Goal: Task Accomplishment & Management: Use online tool/utility

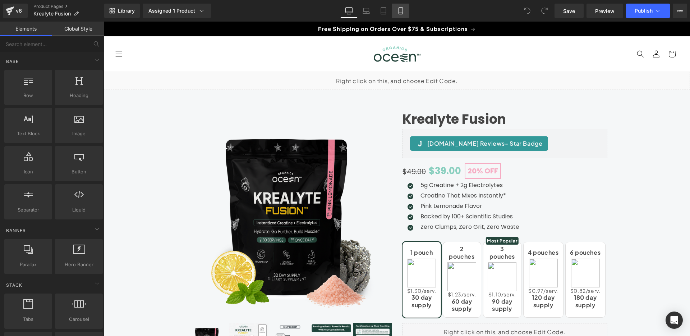
click at [401, 11] on icon at bounding box center [400, 10] width 7 height 7
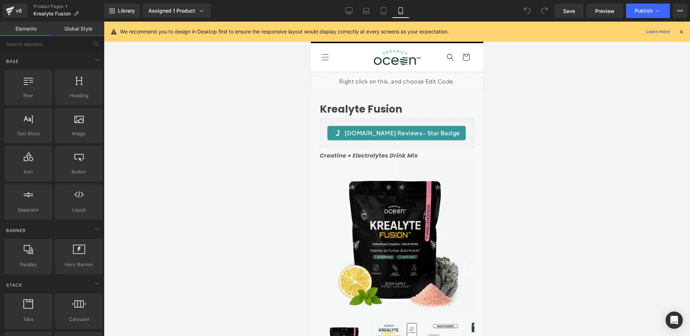
scroll to position [124, 0]
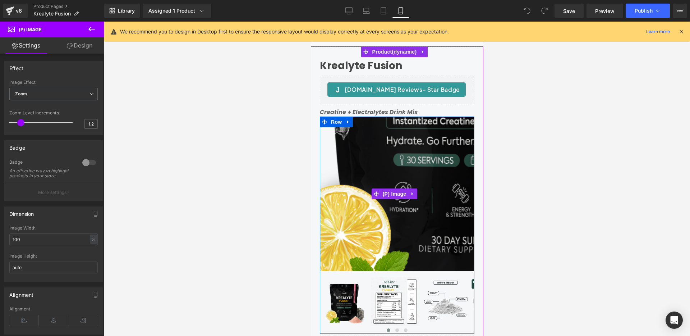
scroll to position [6, 0]
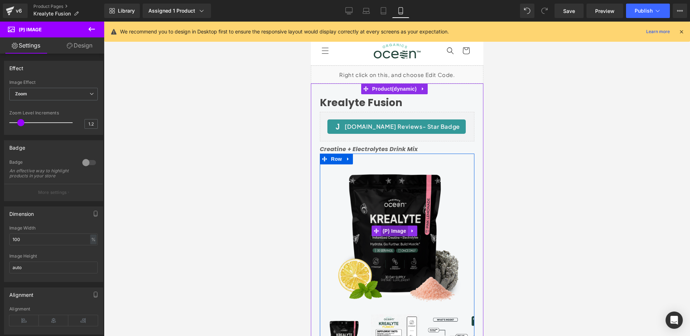
click at [393, 228] on span "(P) Image" at bounding box center [393, 230] width 27 height 11
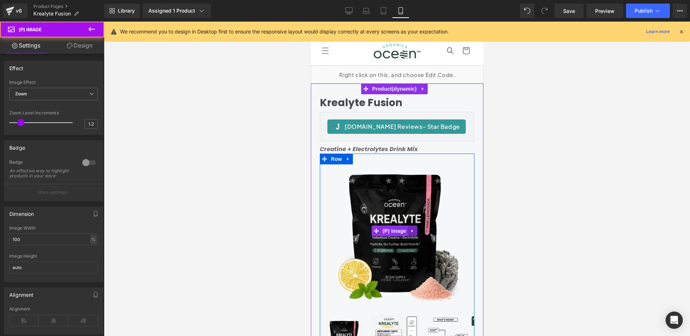
click at [412, 229] on icon at bounding box center [411, 230] width 1 height 3
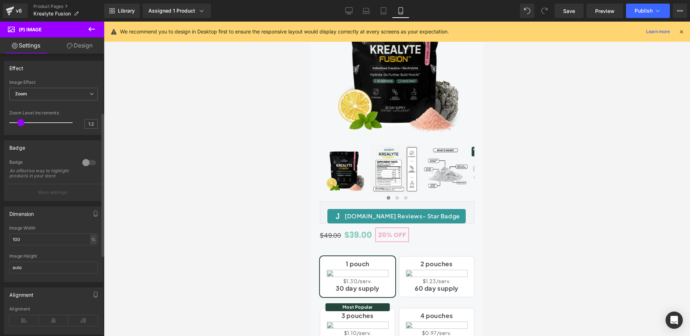
scroll to position [152, 0]
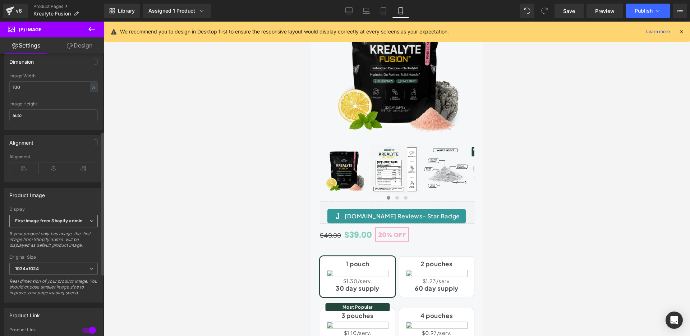
click at [89, 223] on icon at bounding box center [91, 220] width 4 height 4
click at [89, 210] on div "Product Image First available Variant image First image from Shopify admin Firs…" at bounding box center [53, 245] width 99 height 115
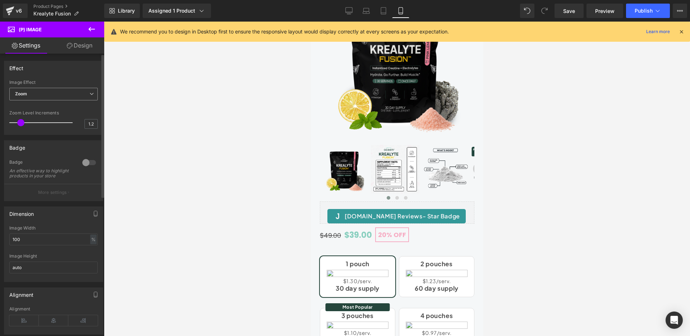
click at [75, 91] on span "Zoom" at bounding box center [53, 94] width 88 height 13
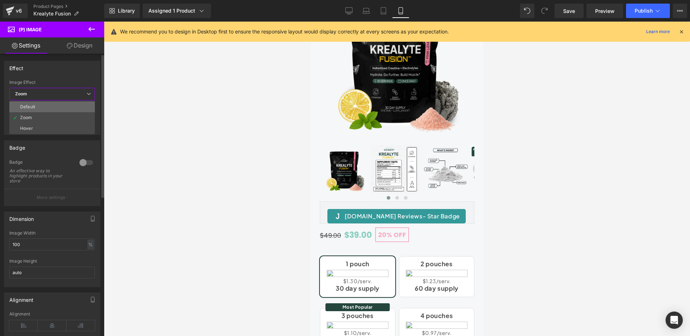
click at [71, 105] on li "Default" at bounding box center [52, 106] width 86 height 11
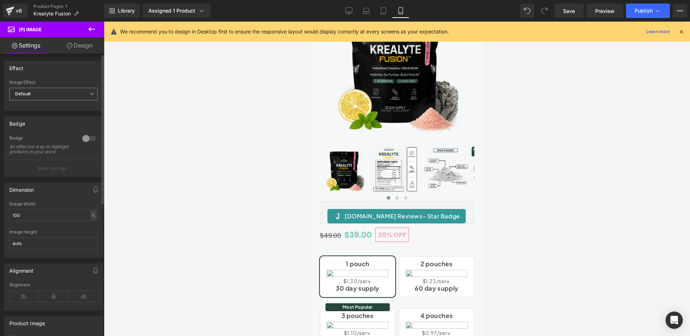
click at [74, 93] on span "Default" at bounding box center [53, 94] width 88 height 13
click at [82, 82] on div "Image Effect" at bounding box center [53, 82] width 88 height 5
click at [87, 138] on div at bounding box center [88, 138] width 17 height 11
click at [85, 96] on span "Default" at bounding box center [53, 94] width 88 height 13
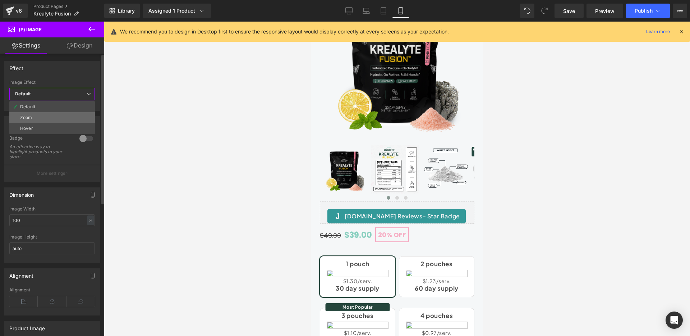
click at [79, 115] on li "Zoom" at bounding box center [52, 117] width 86 height 11
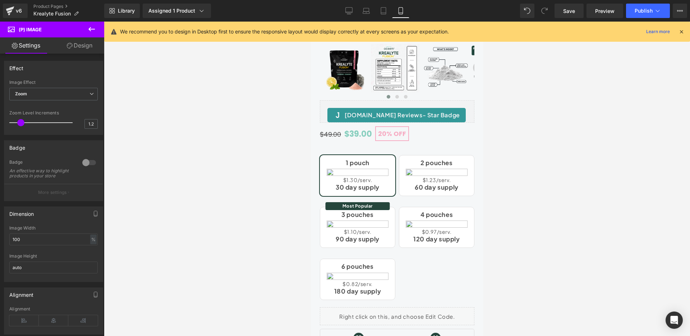
scroll to position [47, 0]
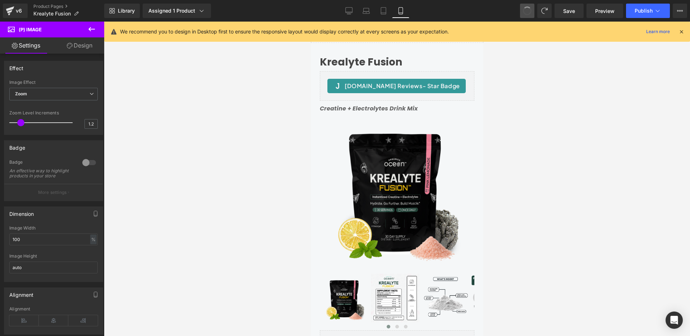
click at [528, 13] on span at bounding box center [527, 11] width 12 height 12
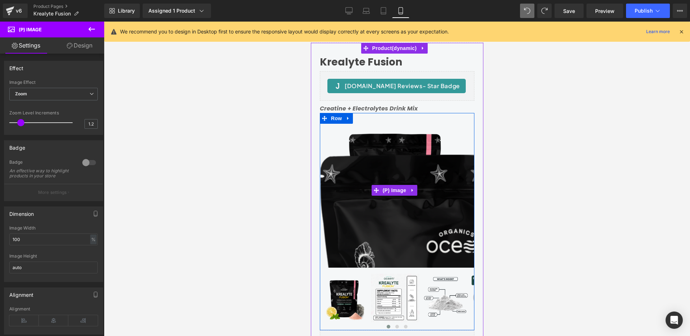
scroll to position [42, 0]
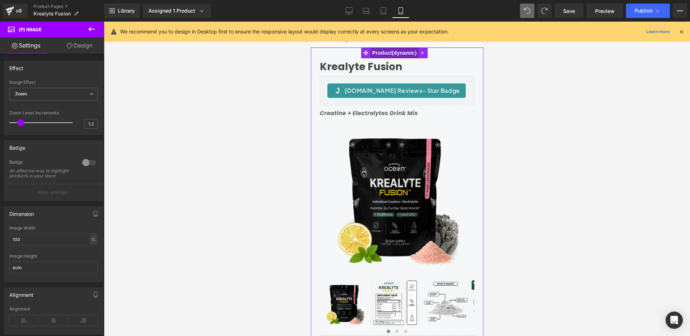
click at [385, 54] on span "Product" at bounding box center [394, 52] width 48 height 11
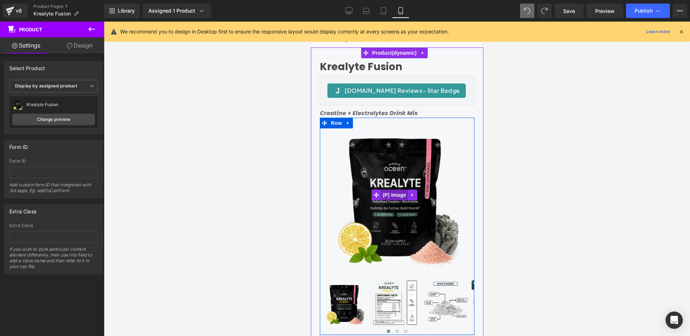
click at [399, 190] on span "(P) Image" at bounding box center [393, 194] width 27 height 11
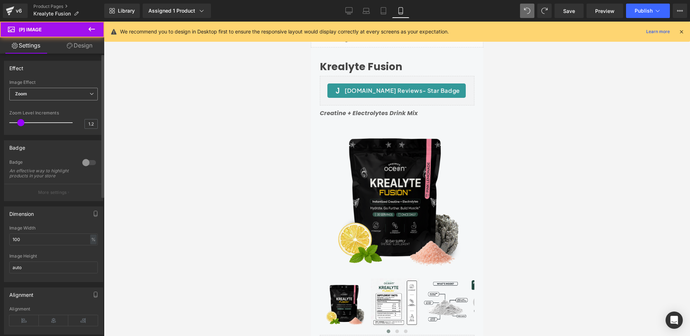
click at [83, 93] on span "Zoom" at bounding box center [53, 94] width 88 height 13
click at [74, 70] on div "Effect" at bounding box center [53, 68] width 98 height 14
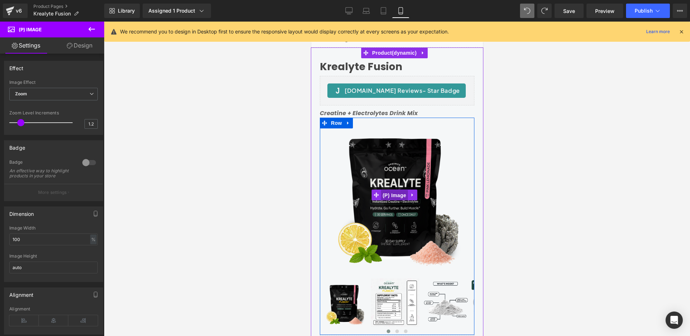
click at [393, 193] on span "(P) Image" at bounding box center [393, 195] width 27 height 11
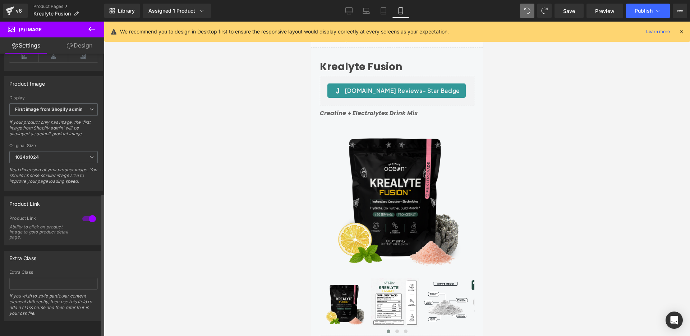
scroll to position [0, 0]
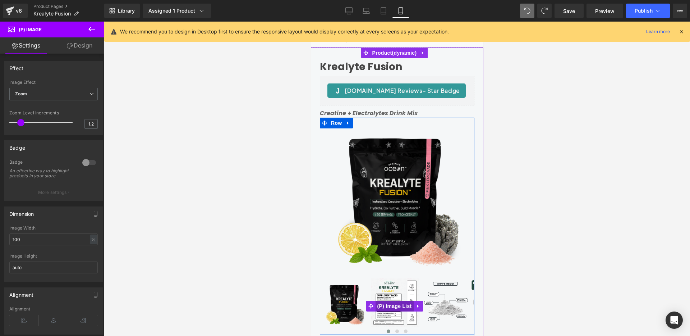
click at [395, 301] on span "(P) Image List" at bounding box center [394, 305] width 38 height 11
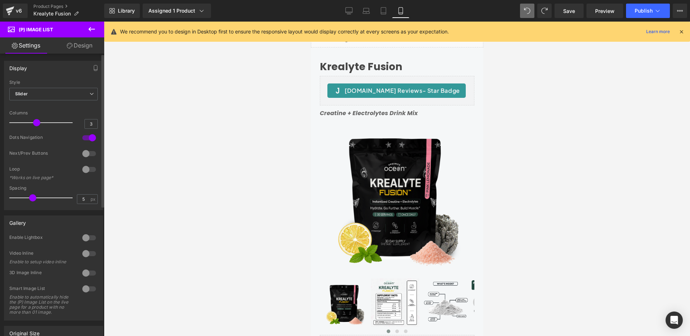
click at [31, 123] on div at bounding box center [43, 122] width 60 height 14
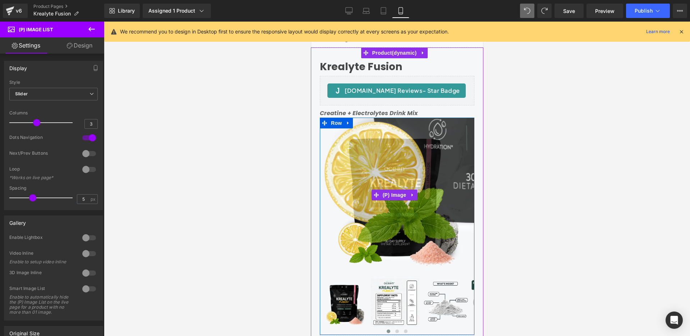
scroll to position [99, 0]
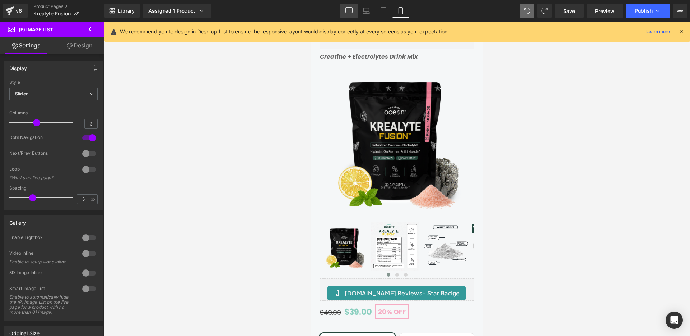
click at [351, 9] on icon at bounding box center [348, 10] width 7 height 7
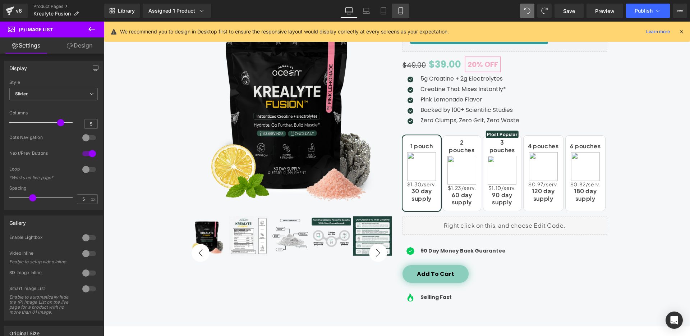
click at [402, 9] on icon at bounding box center [400, 11] width 4 height 7
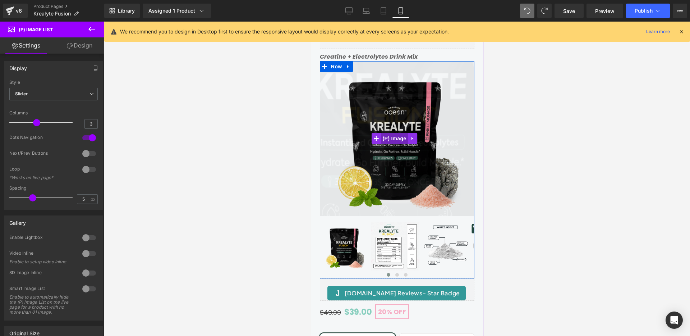
click at [397, 135] on span "(P) Image" at bounding box center [393, 138] width 27 height 11
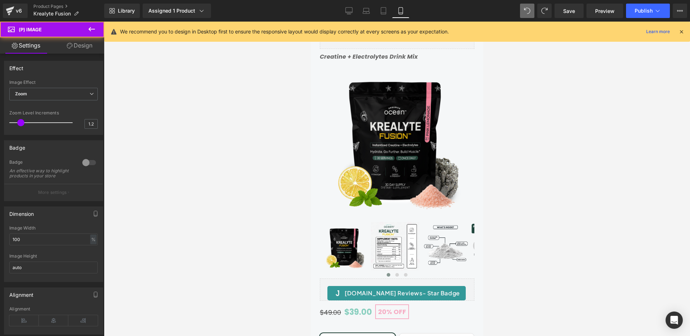
click at [80, 49] on link "Design" at bounding box center [80, 45] width 52 height 16
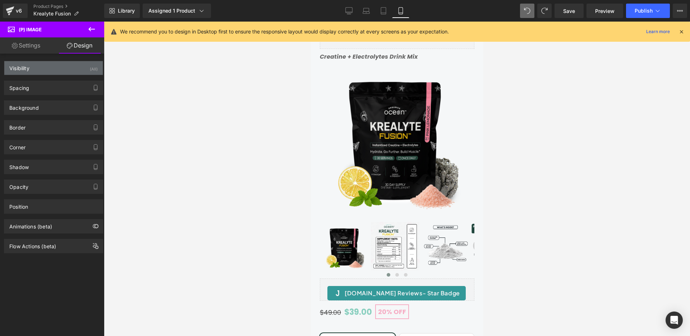
click at [75, 70] on div "Visibility (All)" at bounding box center [53, 68] width 98 height 14
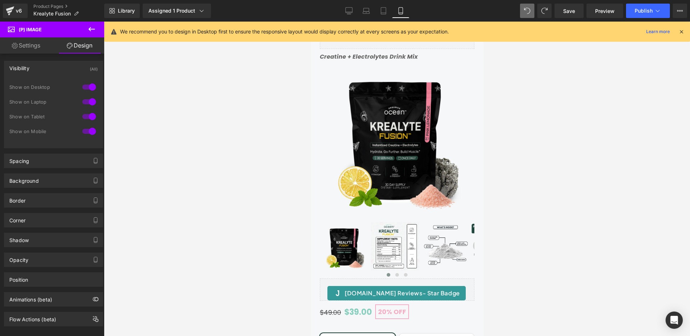
click at [89, 131] on div at bounding box center [88, 130] width 17 height 11
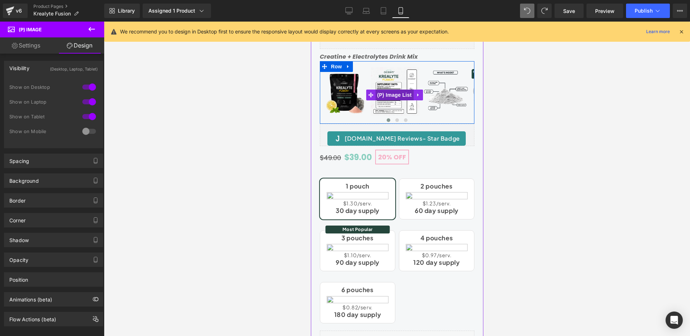
click at [394, 96] on span "(P) Image List" at bounding box center [394, 94] width 38 height 11
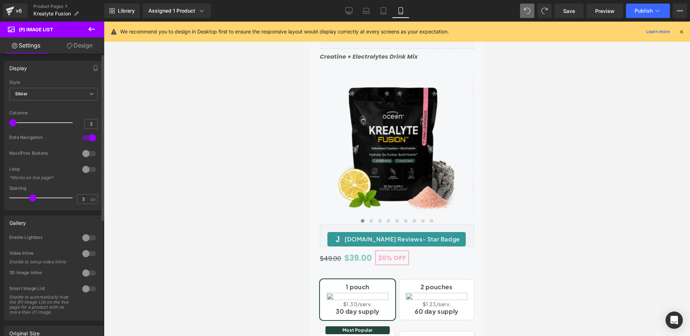
drag, startPoint x: 36, startPoint y: 121, endPoint x: 14, endPoint y: 120, distance: 22.0
click at [14, 120] on span at bounding box center [12, 122] width 7 height 7
click at [87, 138] on div at bounding box center [88, 137] width 17 height 11
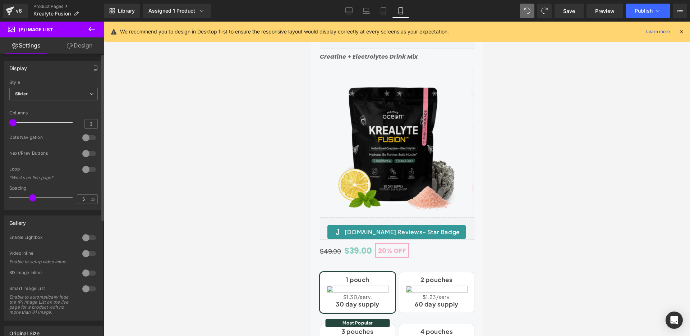
click at [84, 156] on div at bounding box center [88, 153] width 17 height 11
click at [659, 13] on icon at bounding box center [657, 10] width 7 height 7
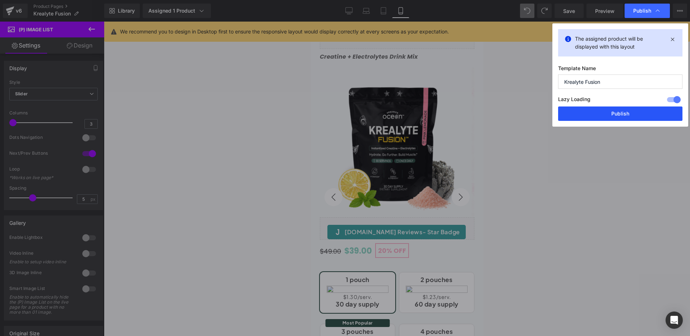
click at [626, 113] on button "Publish" at bounding box center [620, 113] width 124 height 14
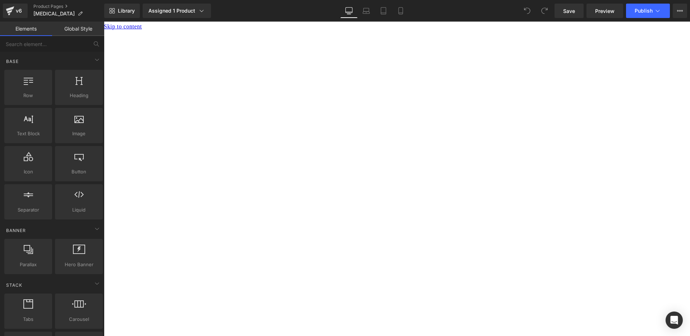
scroll to position [45, 0]
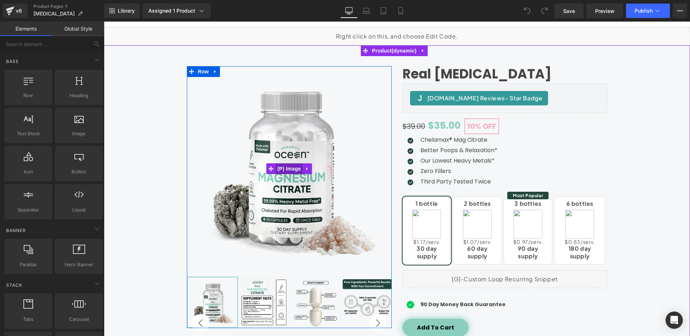
click at [287, 168] on span "(P) Image" at bounding box center [289, 168] width 27 height 11
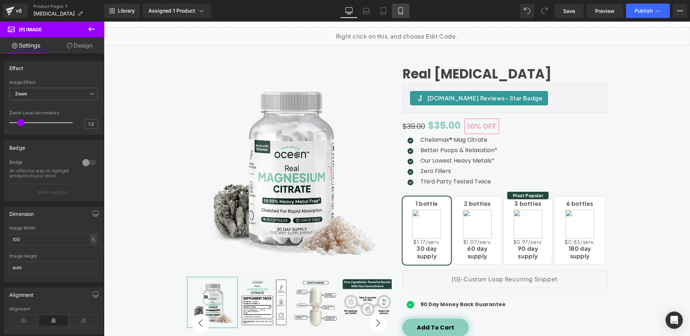
click at [401, 11] on icon at bounding box center [400, 10] width 7 height 7
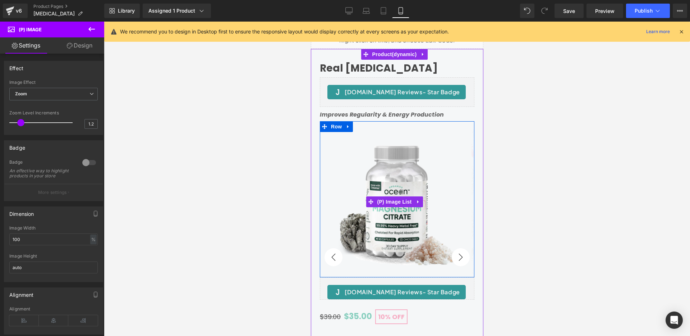
scroll to position [78, 0]
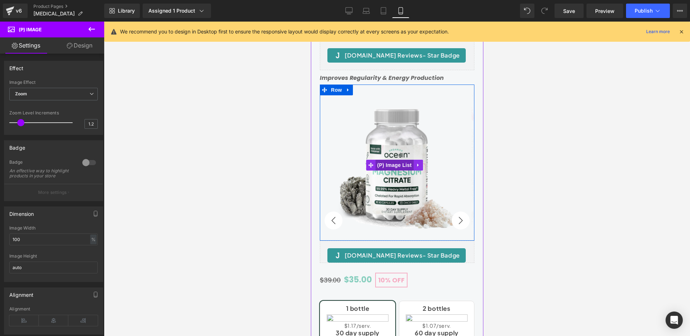
click at [389, 165] on span "(P) Image List" at bounding box center [394, 165] width 38 height 11
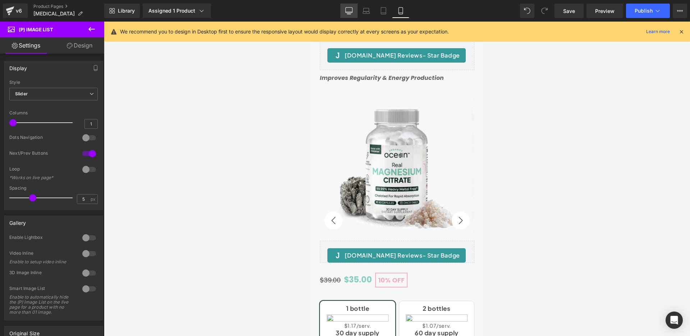
click at [350, 12] on icon at bounding box center [349, 12] width 7 height 0
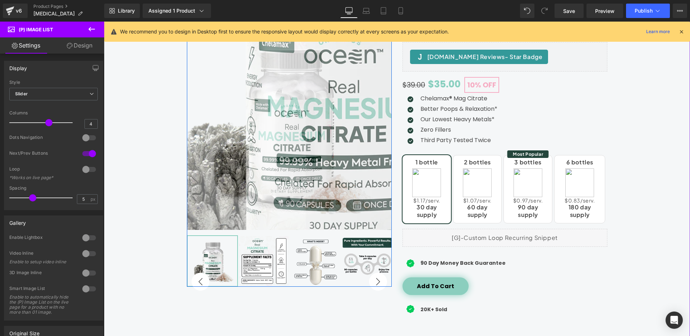
scroll to position [49, 0]
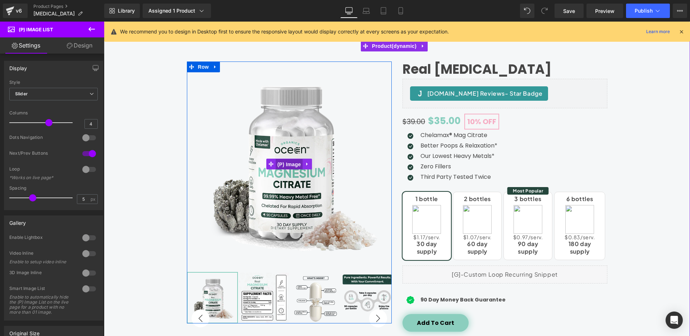
click at [289, 166] on span "(P) Image" at bounding box center [289, 164] width 27 height 11
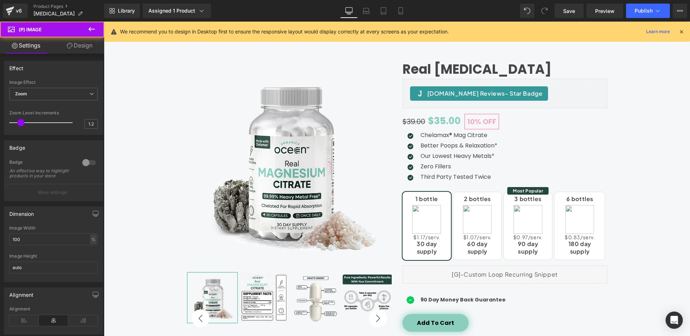
click at [77, 46] on link "Design" at bounding box center [80, 45] width 52 height 16
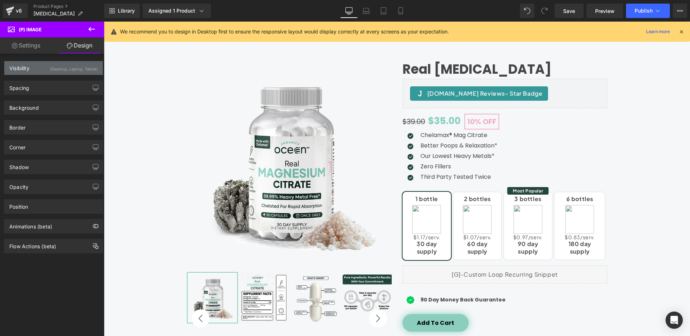
click at [89, 69] on div "(Desktop, Laptop, Tablet)" at bounding box center [74, 67] width 48 height 12
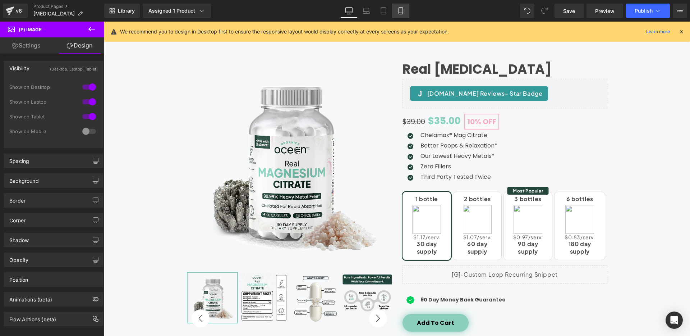
click at [402, 10] on icon at bounding box center [400, 11] width 4 height 7
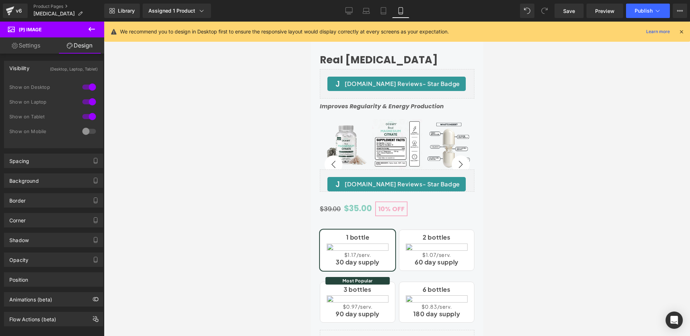
scroll to position [0, 0]
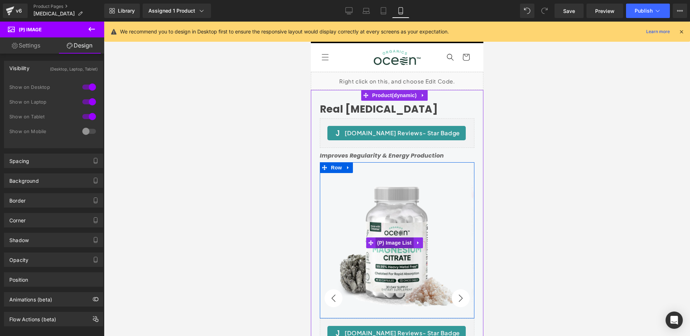
click at [398, 240] on span "(P) Image List" at bounding box center [394, 242] width 38 height 11
